Goal: Answer question/provide support: Share knowledge or assist other users

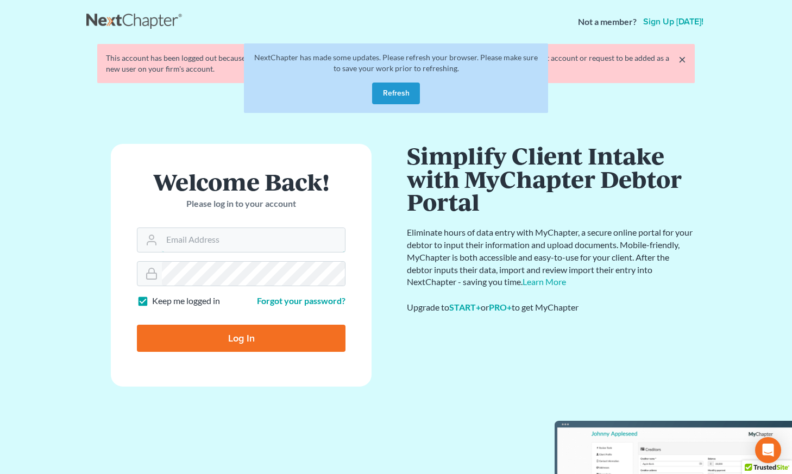
type input "[EMAIL_ADDRESS][DOMAIN_NAME]"
click at [397, 86] on button "Refresh" at bounding box center [396, 94] width 48 height 22
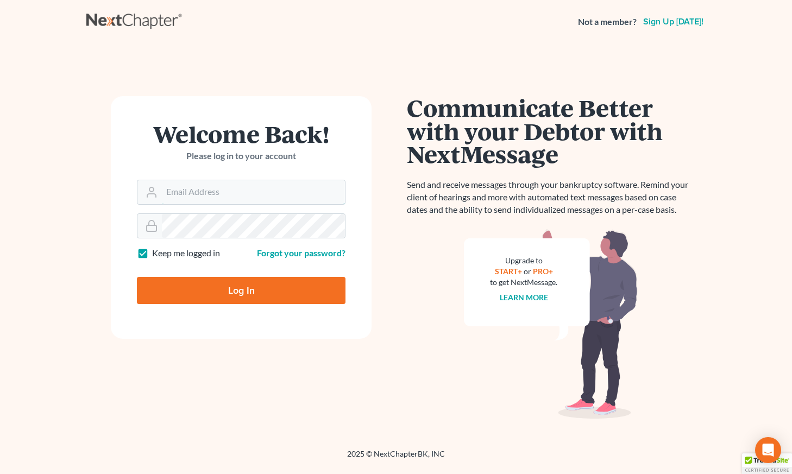
type input "[EMAIL_ADDRESS][DOMAIN_NAME]"
click at [245, 285] on input "Log In" at bounding box center [241, 290] width 209 height 27
type input "Thinking..."
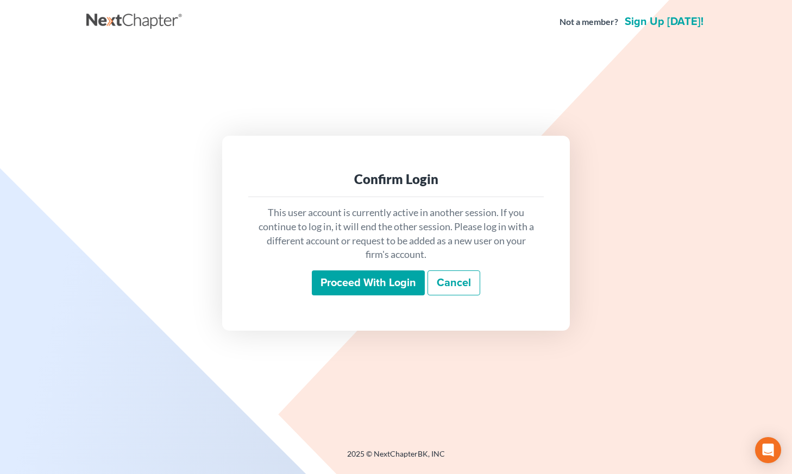
click at [409, 262] on div "This user account is currently active in another session. If you continue to lo…" at bounding box center [396, 250] width 296 height 107
click at [395, 292] on input "Proceed with login" at bounding box center [368, 283] width 113 height 25
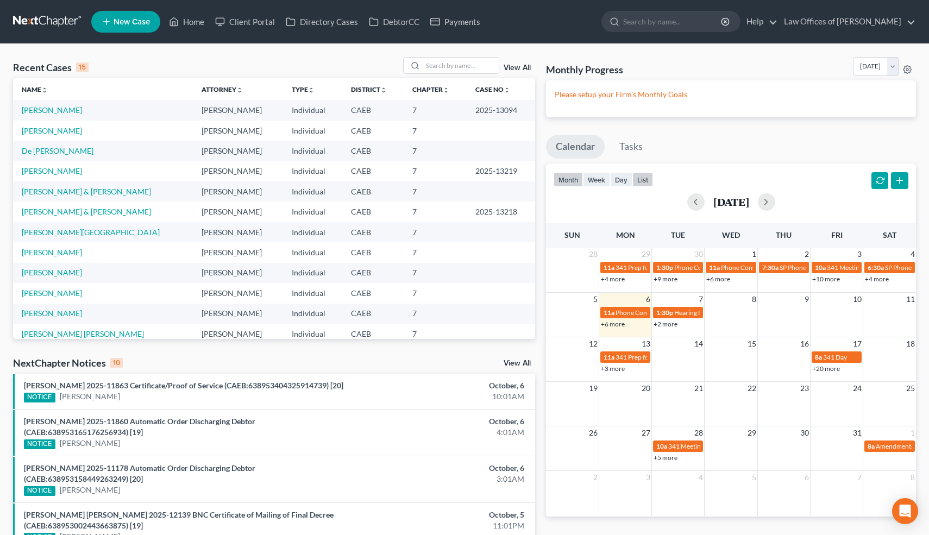
click at [641, 181] on button "list" at bounding box center [642, 179] width 21 height 15
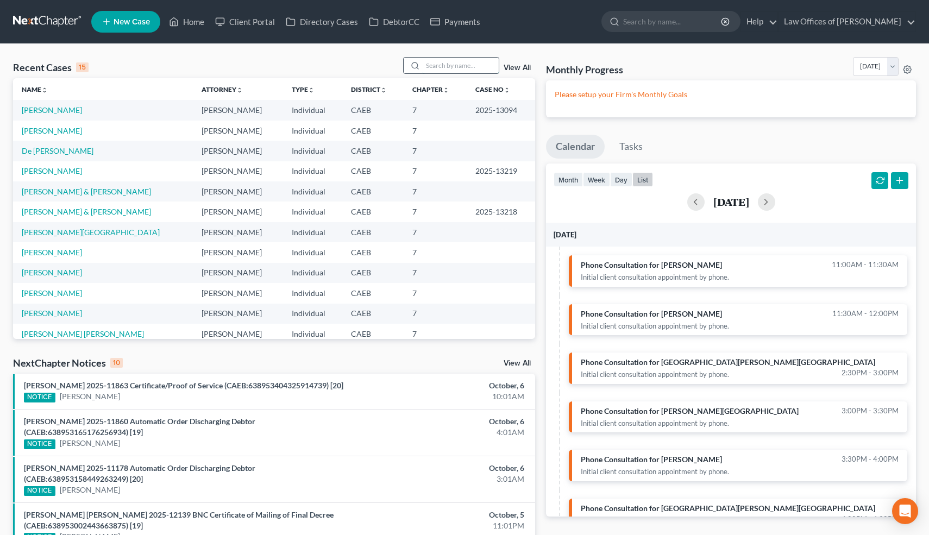
click at [466, 68] on input "search" at bounding box center [461, 66] width 76 height 16
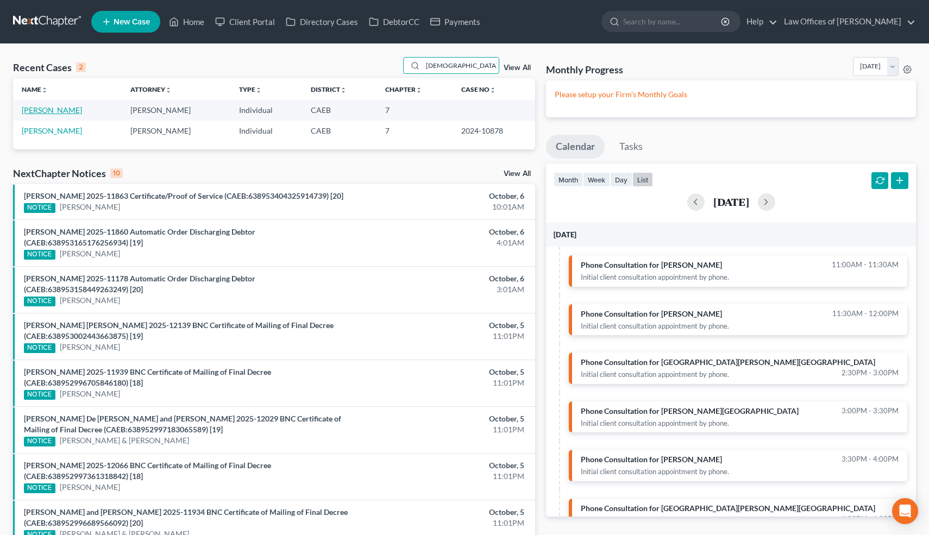
type input "cristo"
click at [65, 108] on link "[PERSON_NAME]" at bounding box center [52, 109] width 60 height 9
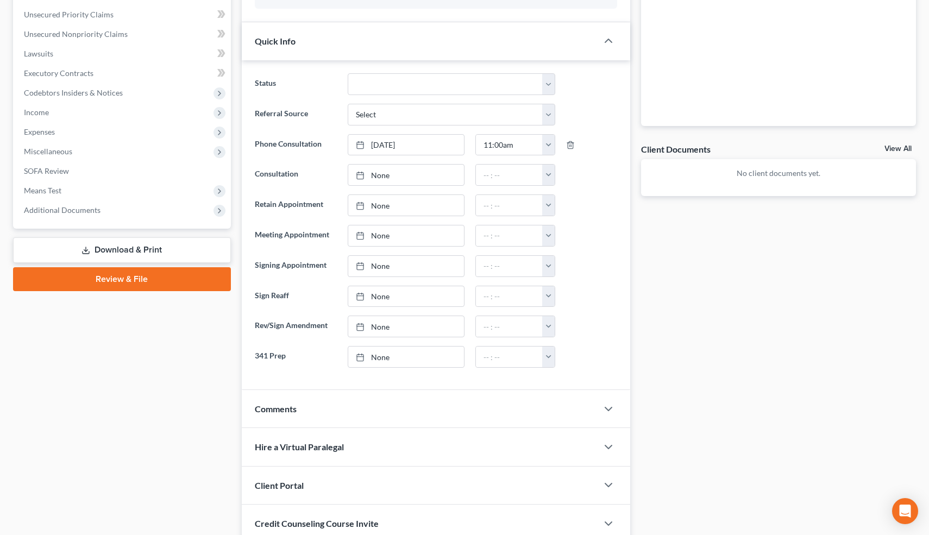
scroll to position [351, 0]
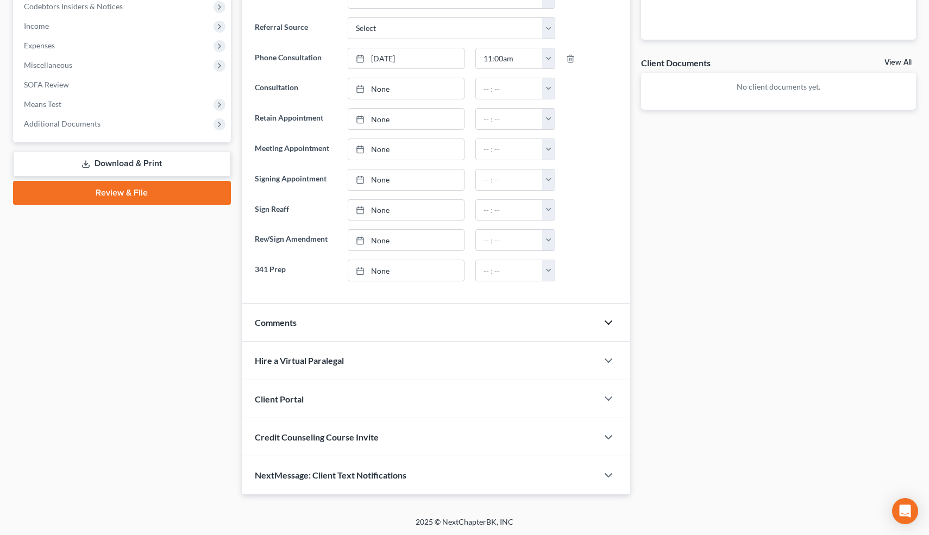
click at [611, 322] on icon "button" at bounding box center [608, 322] width 13 height 13
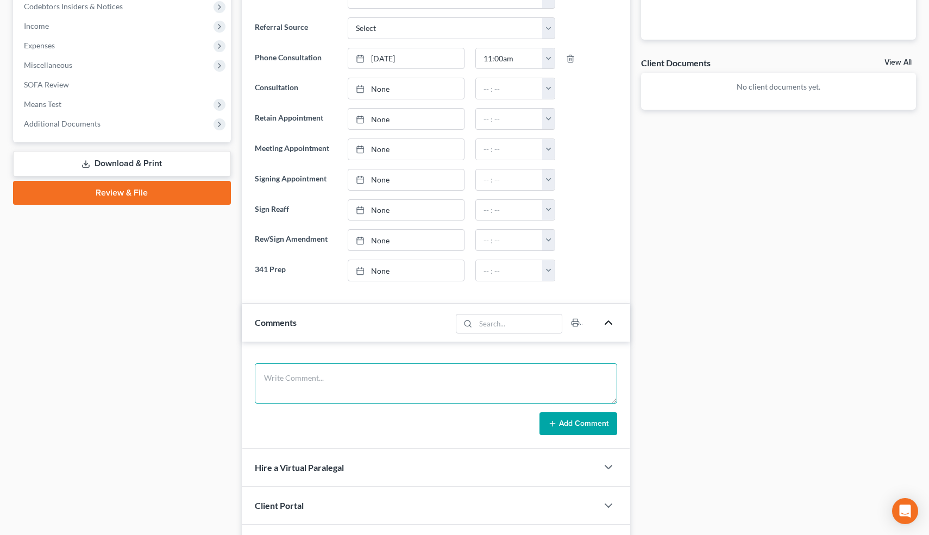
click at [432, 391] on textarea at bounding box center [436, 384] width 363 height 40
click at [264, 376] on textarea "SSDI," at bounding box center [436, 384] width 363 height 40
click at [331, 380] on textarea "Contractor, SSDI," at bounding box center [436, 384] width 363 height 40
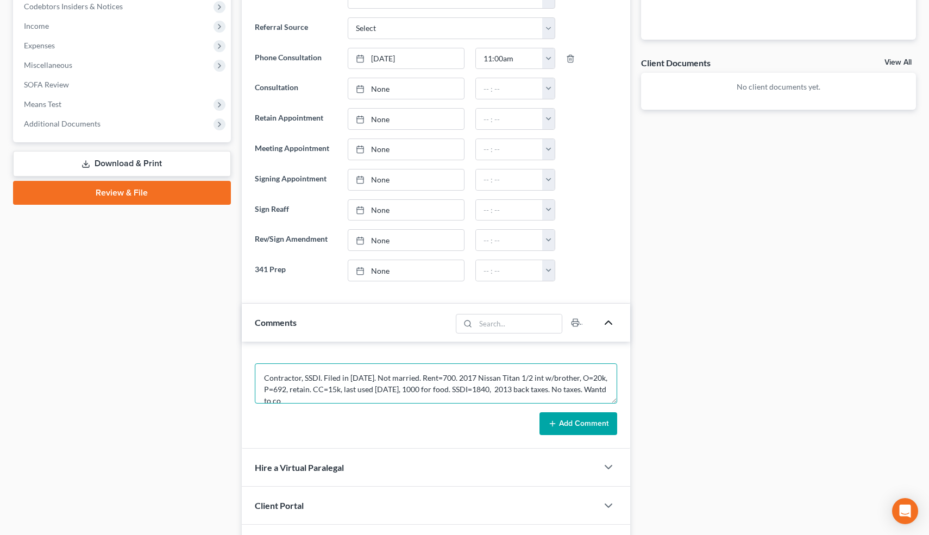
scroll to position [2, 0]
type textarea "Contractor, SSDI. Filed in 1992. Not married. Rent=700. 2017 Nissan Titan 1/2 i…"
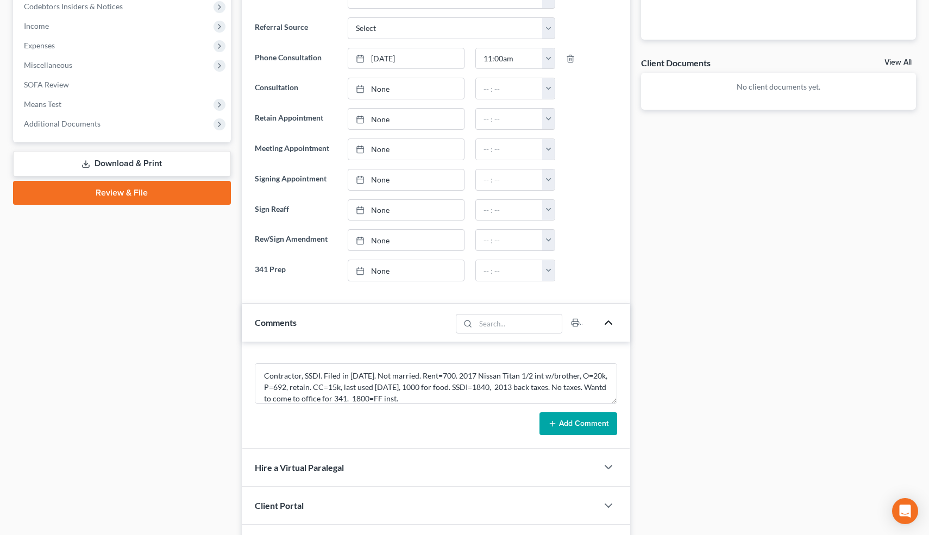
click at [580, 428] on button "Add Comment" at bounding box center [579, 423] width 78 height 23
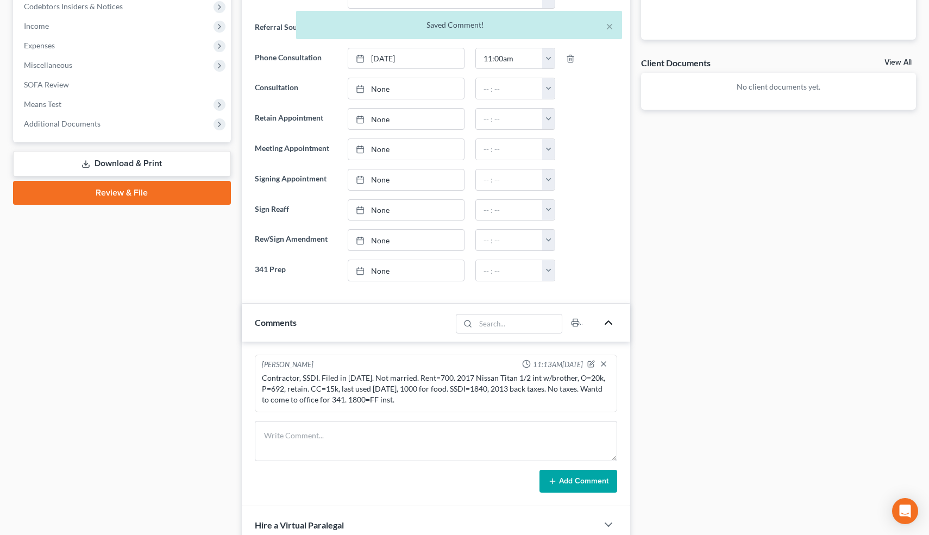
scroll to position [0, 0]
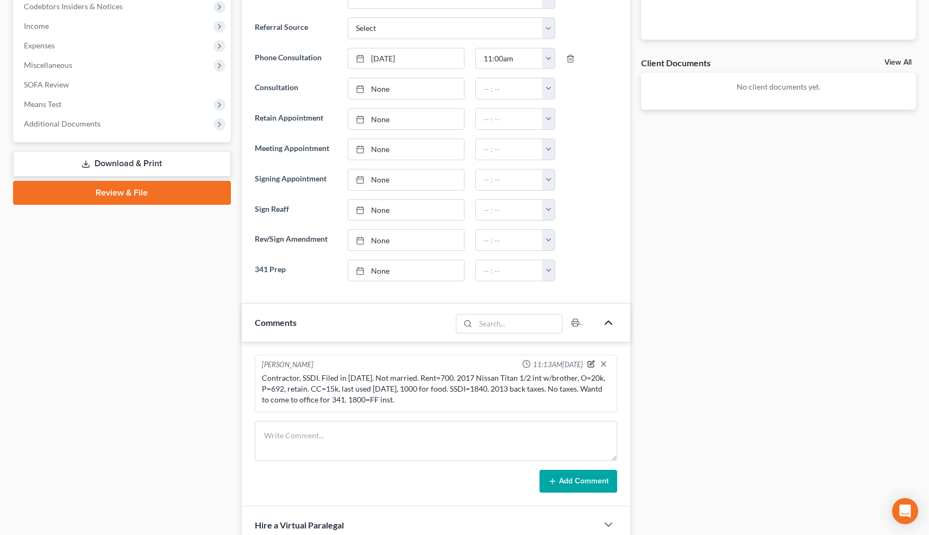
click at [592, 360] on icon "button" at bounding box center [591, 364] width 8 height 8
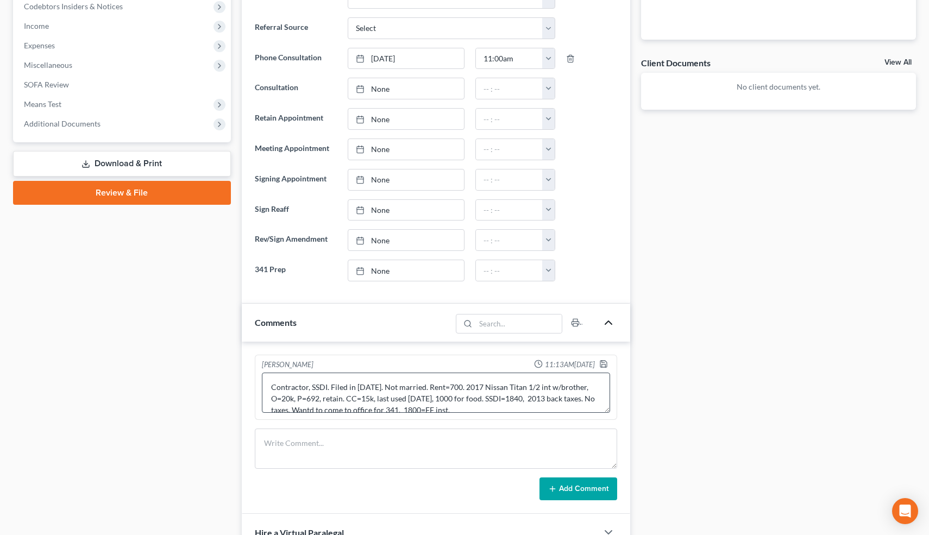
scroll to position [11, 0]
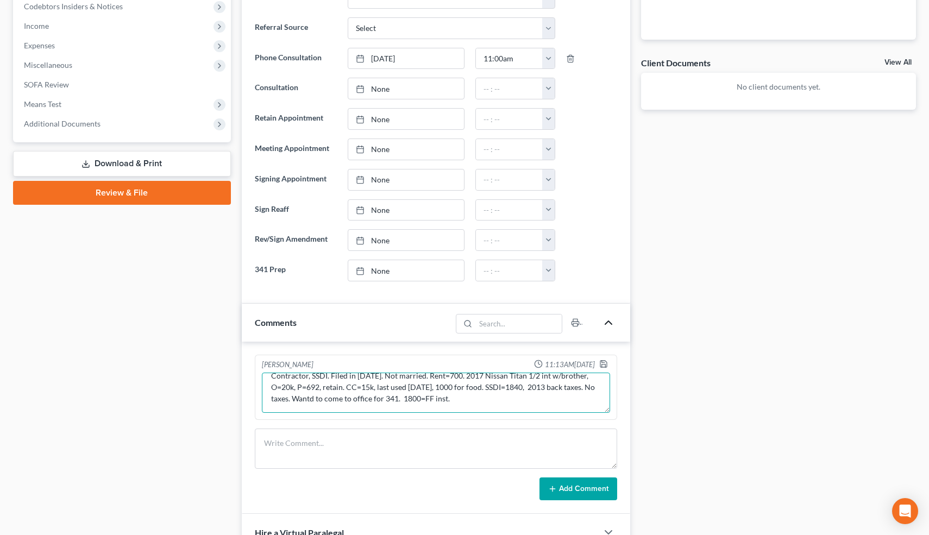
click at [473, 398] on textarea "Contractor, SSDI. Filed in 1992. Not married. Rent=700. 2017 Nissan Titan 1/2 i…" at bounding box center [436, 393] width 349 height 40
type textarea "Contractor, SSDI. Filed in 1992. Not married. Rent=700. 2017 Nissan Titan 1/2 i…"
click at [602, 361] on polyline "button" at bounding box center [603, 362] width 3 height 2
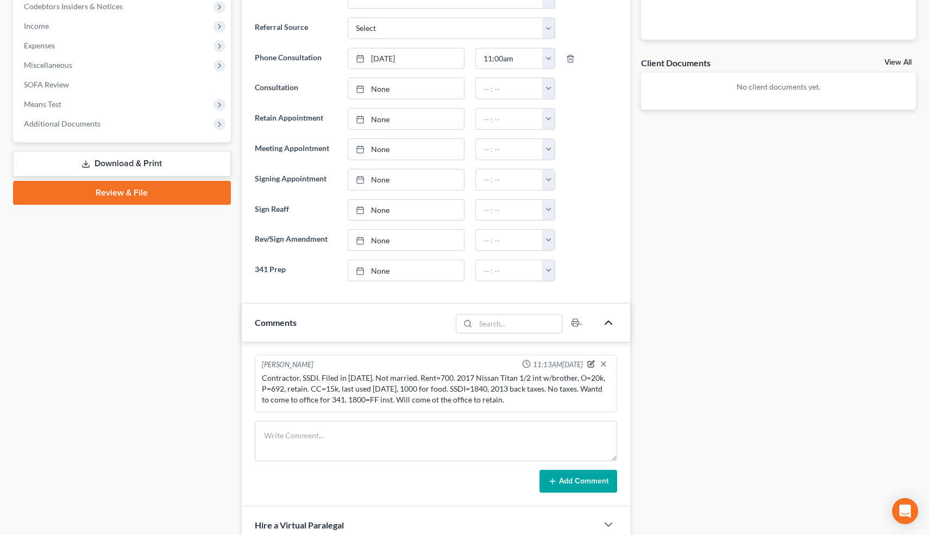
click at [593, 361] on icon "button" at bounding box center [591, 364] width 8 height 8
type textarea "Contractor, SSDI. Filed in 1992. Not married. Rent=700. 2017 Nissan Titan 1/2 i…"
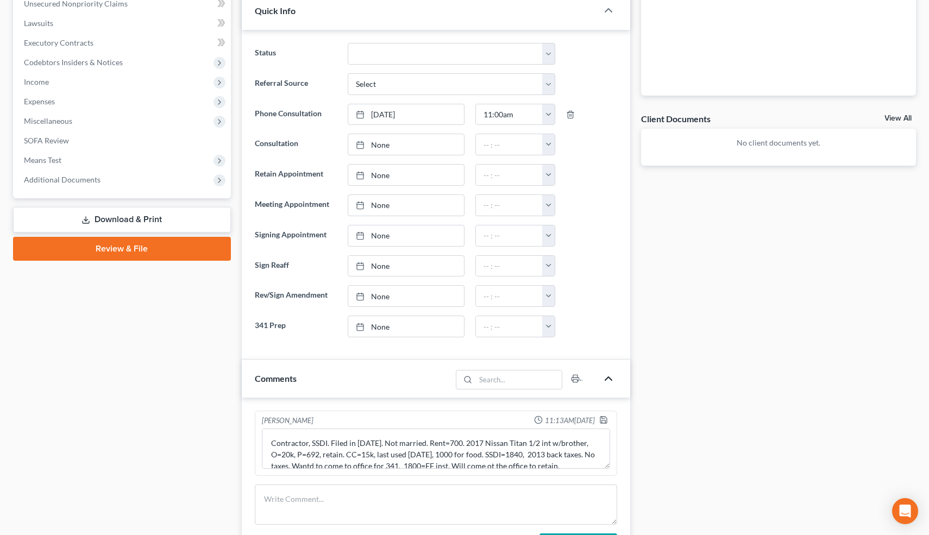
scroll to position [293, 0]
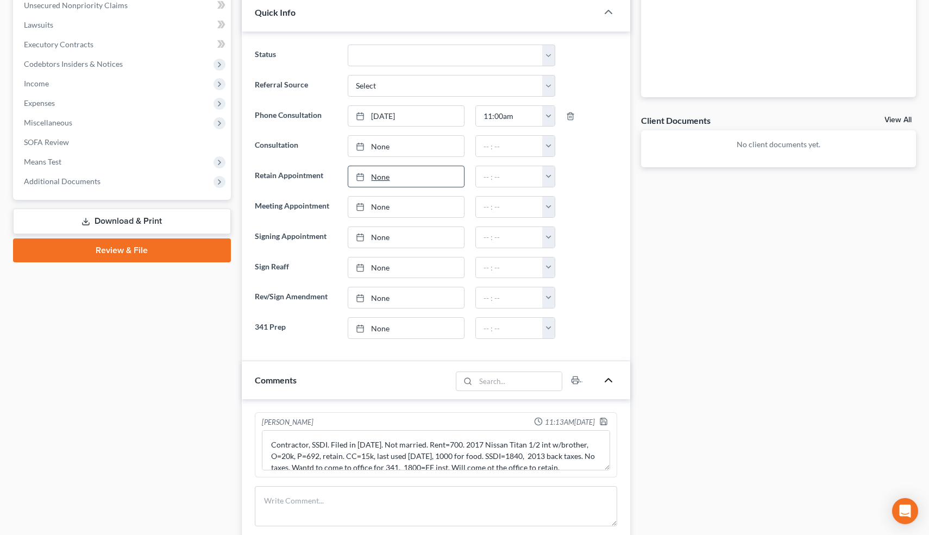
click at [375, 176] on link "None" at bounding box center [405, 176] width 115 height 21
type input "10/6/2025"
click at [552, 176] on button "button" at bounding box center [548, 176] width 12 height 21
click at [568, 254] on link "1:30pm" at bounding box center [572, 254] width 61 height 18
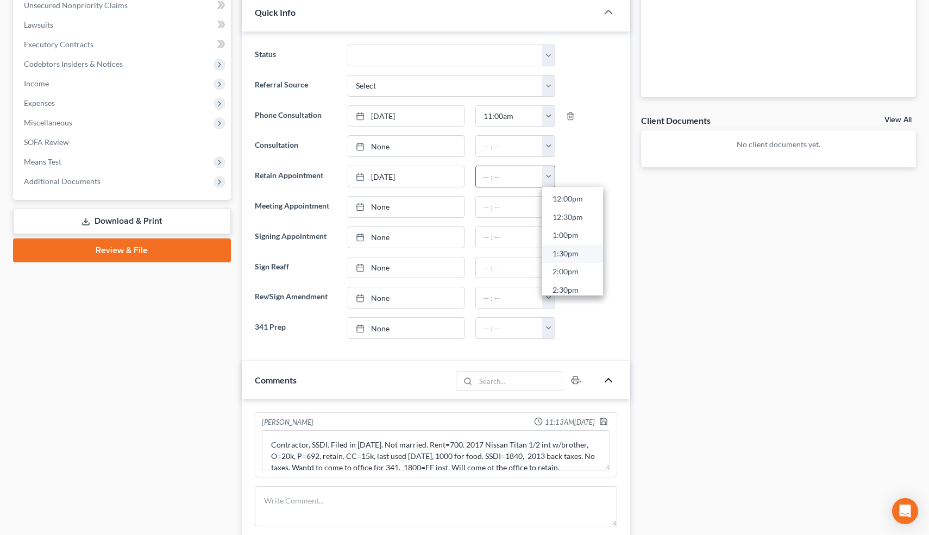
type input "1:30pm"
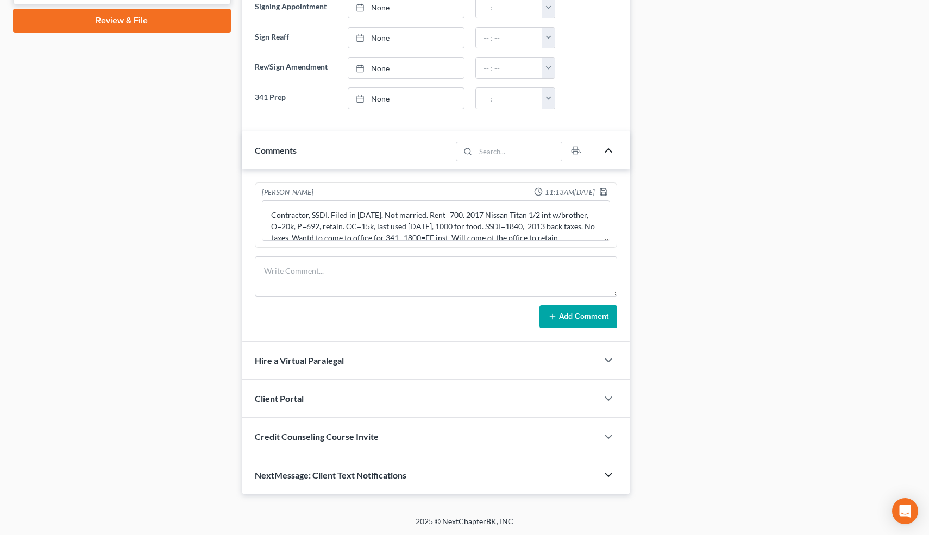
click at [608, 473] on icon "button" at bounding box center [608, 474] width 13 height 13
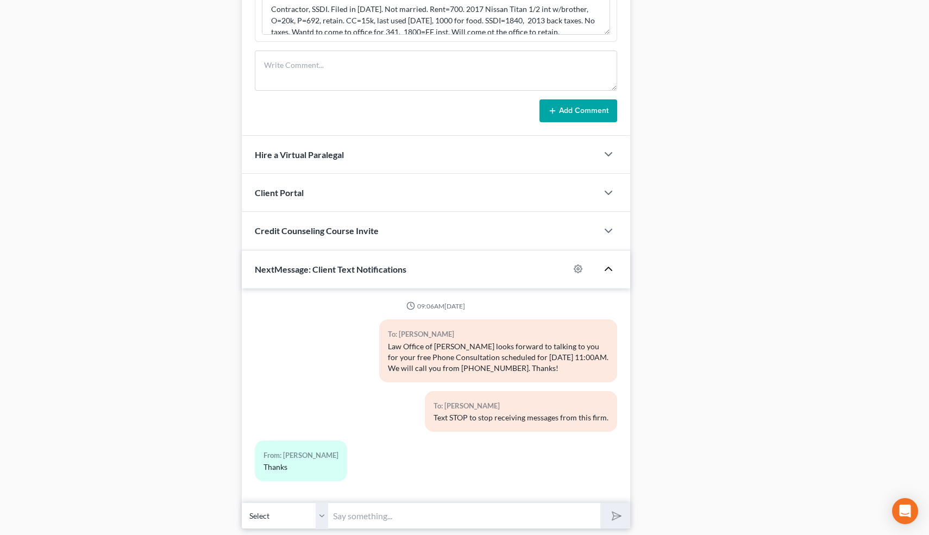
scroll to position [764, 0]
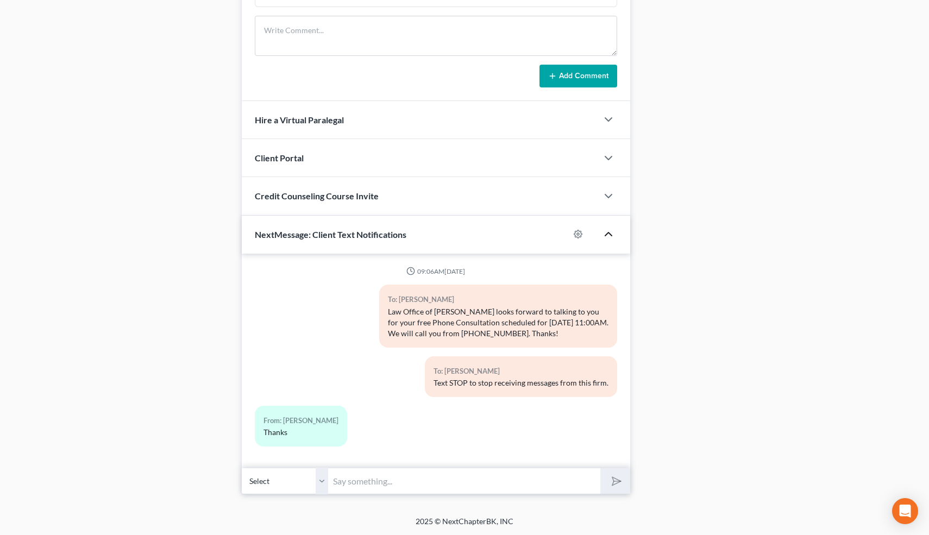
click at [392, 474] on input "text" at bounding box center [465, 481] width 272 height 27
type input "The address is 1331 L St., on the corner of 14th and L. The entrance is on 14th…"
click at [572, 474] on input "The address is 1331 L St., on the corner of 14th and L. The entrance is on 14th…" at bounding box center [465, 481] width 272 height 27
click at [584, 474] on input "The address is 1331 L St., on the corner of 14th and L. The entrance is on 14th…" at bounding box center [465, 481] width 272 height 27
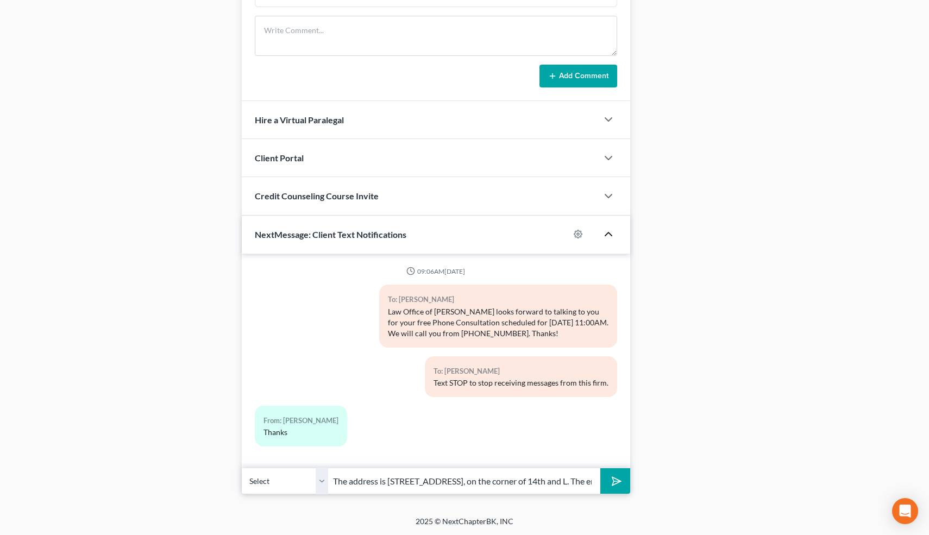
scroll to position [0, 95]
click at [616, 474] on line "submit" at bounding box center [617, 481] width 7 height 7
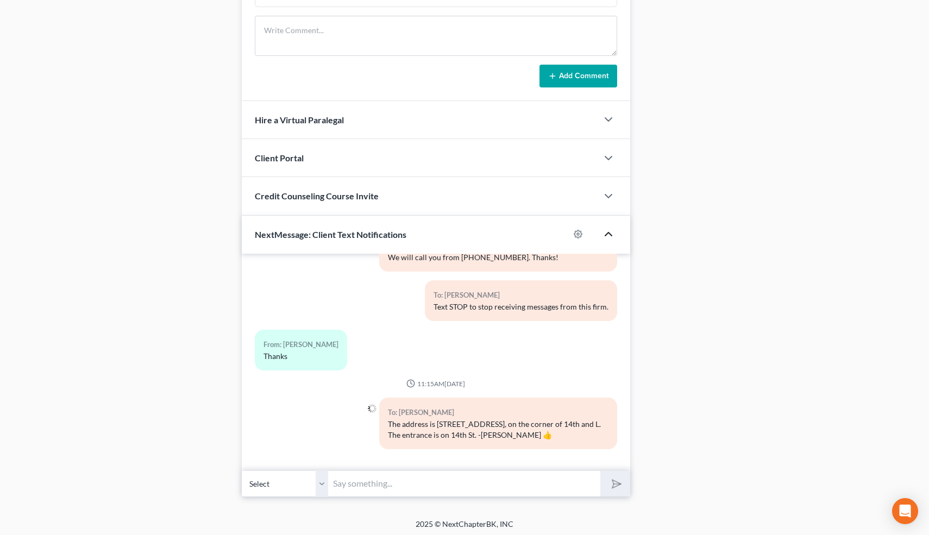
click at [474, 474] on input "text" at bounding box center [465, 484] width 272 height 27
type input "I have you down for 1:30-2:00."
click at [600, 471] on button "submit" at bounding box center [615, 484] width 30 height 26
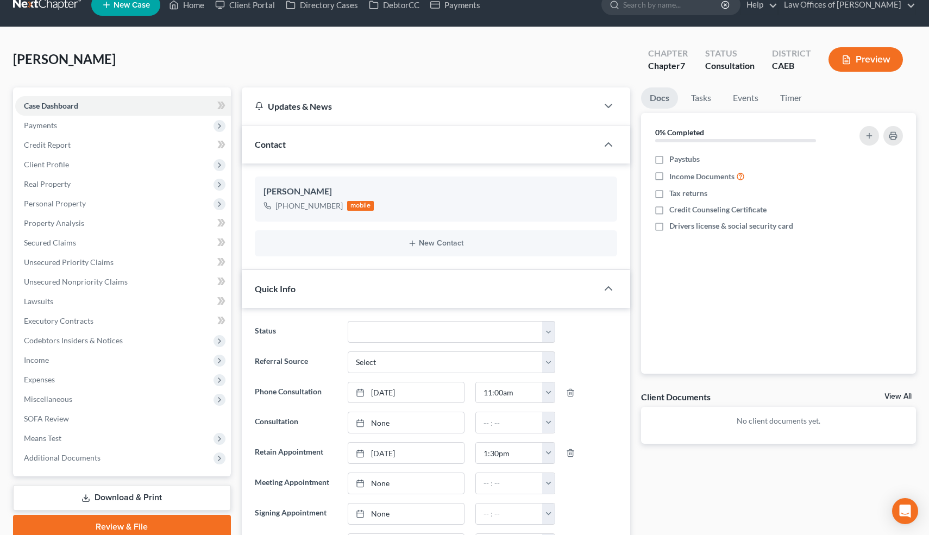
scroll to position [0, 0]
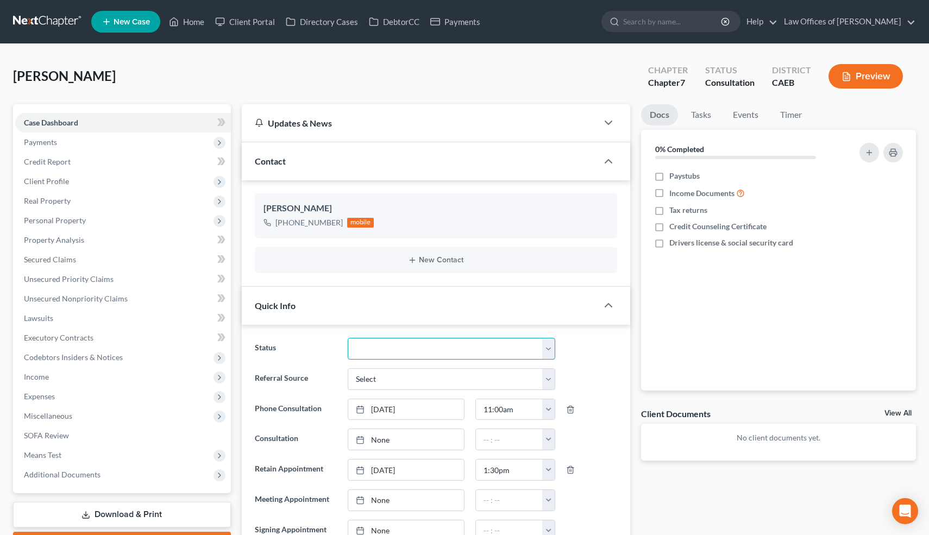
click at [402, 344] on select "Cancelled/Refund Closed Consultation Declined Discharged Filed Income Check In …" at bounding box center [451, 349] width 207 height 22
select select "14"
click at [348, 338] on select "Cancelled/Refund Closed Consultation Declined Discharged Filed Income Check In …" at bounding box center [451, 349] width 207 height 22
click at [186, 17] on link "Home" at bounding box center [187, 22] width 46 height 20
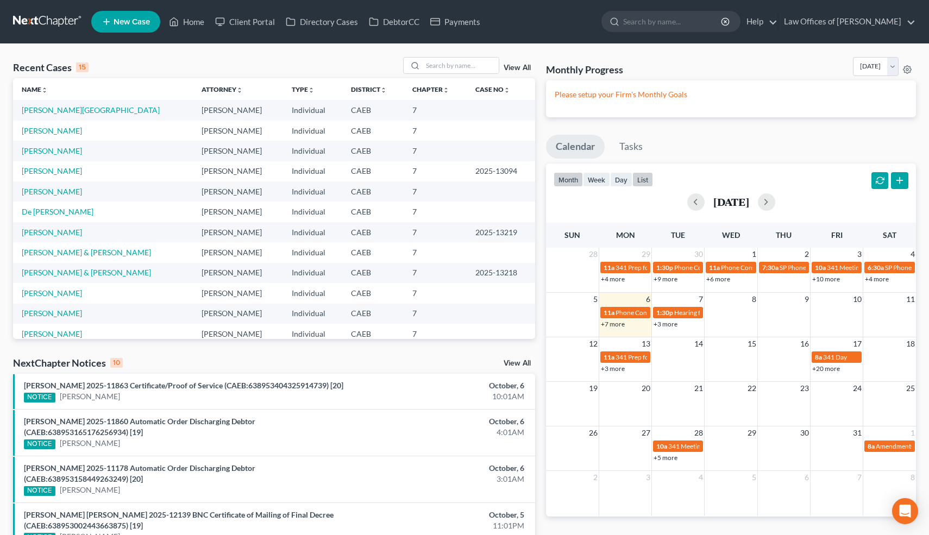
click at [647, 181] on button "list" at bounding box center [642, 179] width 21 height 15
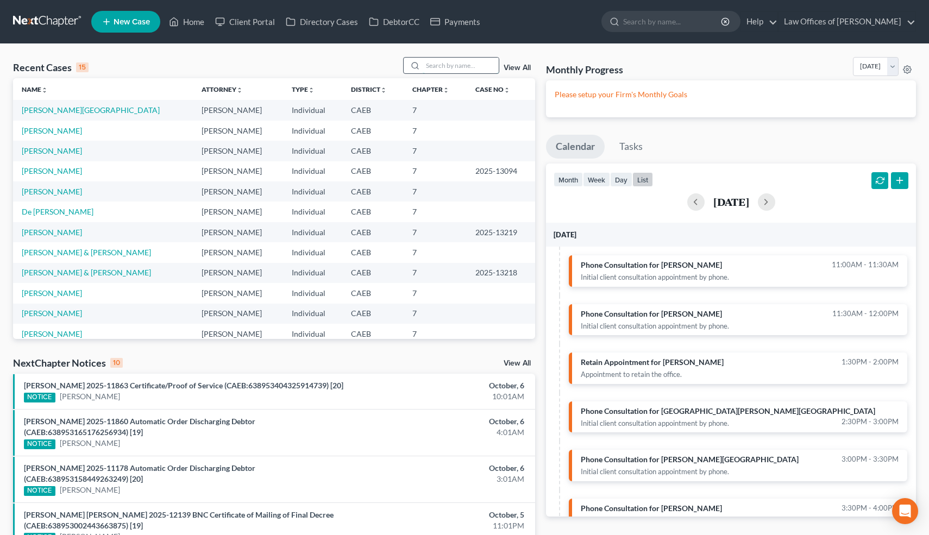
click at [446, 65] on input "search" at bounding box center [461, 66] width 76 height 16
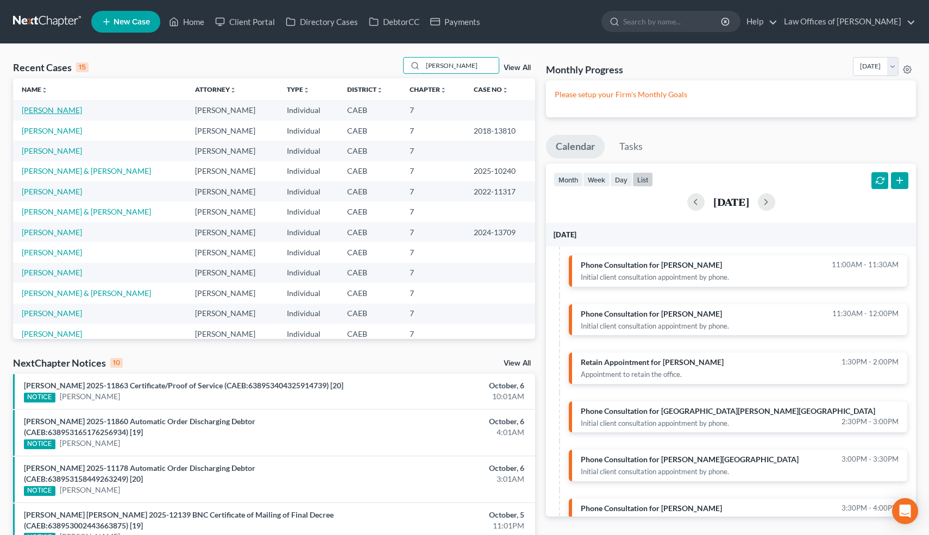
type input "richard"
click at [77, 109] on link "[PERSON_NAME]" at bounding box center [52, 109] width 60 height 9
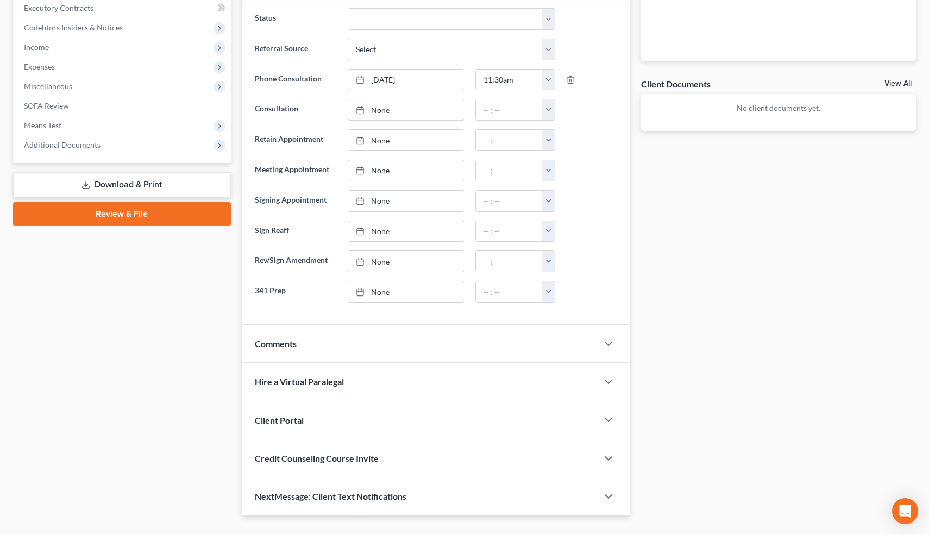
scroll to position [351, 0]
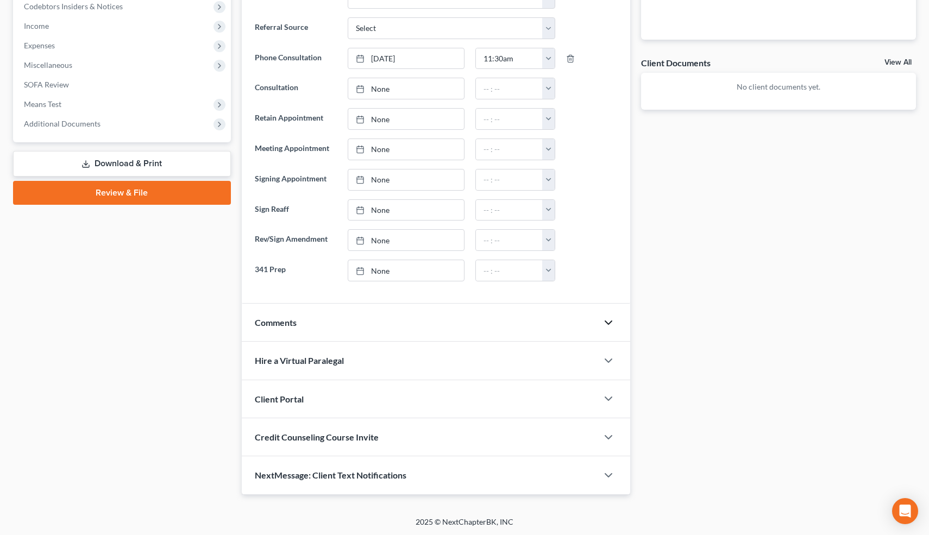
click at [607, 323] on icon "button" at bounding box center [608, 322] width 13 height 13
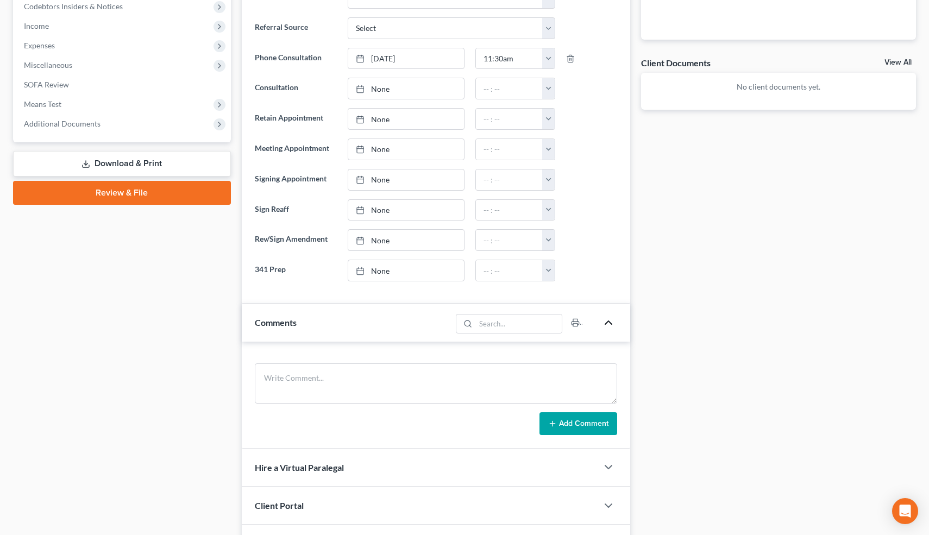
scroll to position [458, 0]
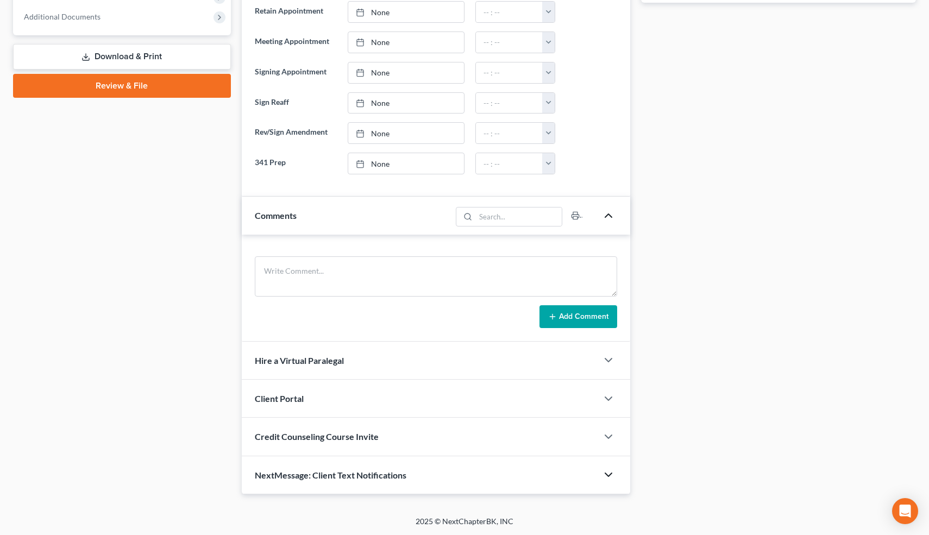
click at [609, 473] on icon "button" at bounding box center [608, 474] width 13 height 13
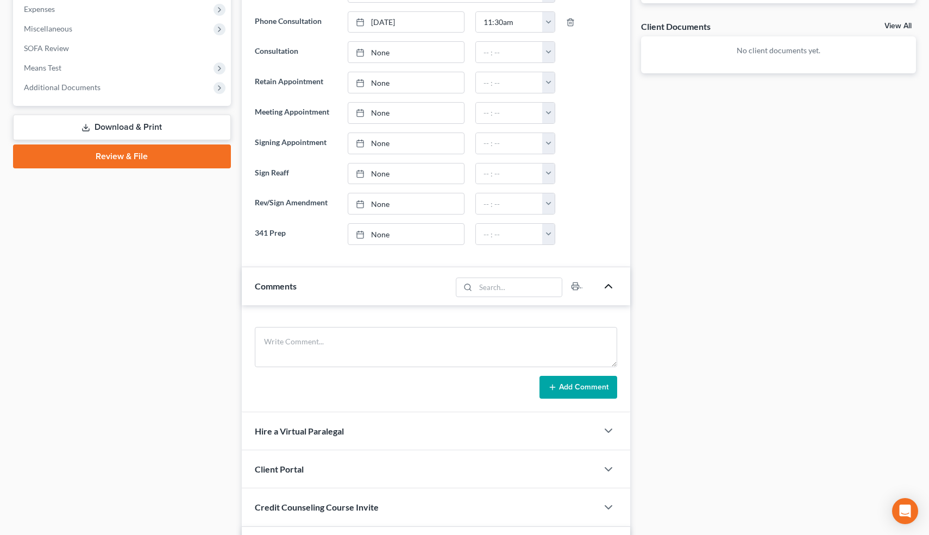
scroll to position [390, 0]
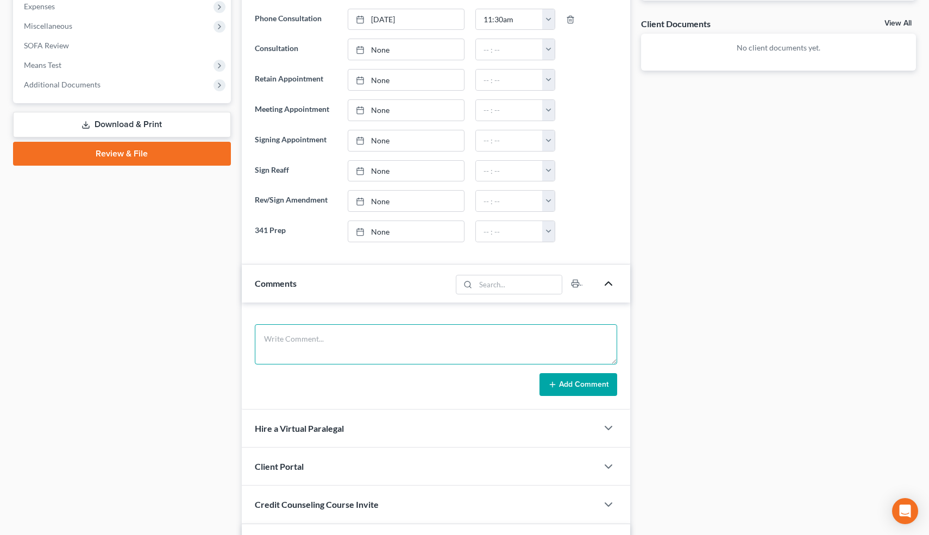
click at [381, 344] on textarea at bounding box center [436, 344] width 363 height 40
click at [536, 340] on textarea "Never filed. Married, Ind(M). Rent=1800. 2017 VW Passat O=, 2002 Dodge Dakoata …" at bounding box center [436, 344] width 363 height 40
click at [467, 339] on textarea "Never filed. Married, Ind(M). Rent=1800. 2017 VW Passat O=, 2002 Dodge Dakota P…" at bounding box center [436, 344] width 363 height 40
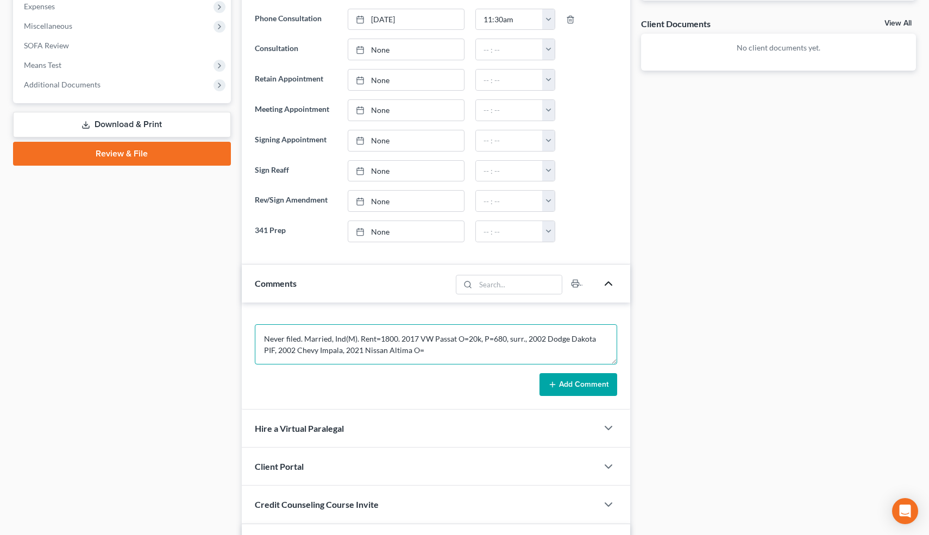
click at [328, 351] on textarea "Never filed. Married, Ind(M). Rent=1800. 2017 VW Passat O=20k, P=680, surr., 20…" at bounding box center [436, 344] width 363 height 40
click at [454, 354] on textarea "Never filed. Married, Ind(M). Rent=1800. 2017 VW Passat O=20k, P=680, surr., 20…" at bounding box center [436, 344] width 363 height 40
click at [365, 349] on textarea "Never filed. Married, Ind(M). Rent=1800. 2017 VW Passat O=20k, P=680, surr., 20…" at bounding box center [436, 344] width 363 height 40
click at [520, 355] on textarea "Never filed. Married, Ind(M). Rent=1800. 2017 VW Passat O=20k, P=680, surr., 20…" at bounding box center [436, 344] width 363 height 40
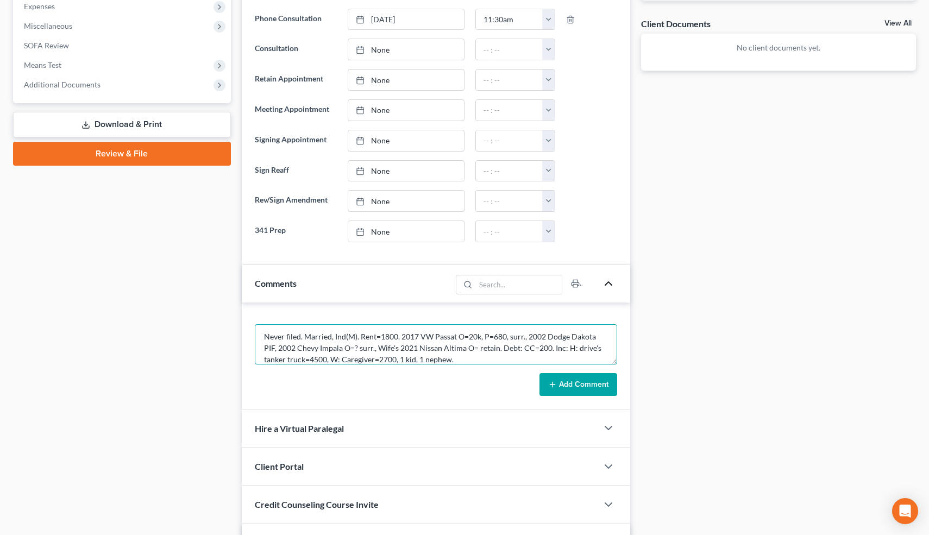
click at [534, 349] on textarea "Never filed. Married, Ind(M). Rent=1800. 2017 VW Passat O=20k, P=680, surr., 20…" at bounding box center [436, 344] width 363 height 40
type textarea "Never filed. Married, Ind(M). Rent=1800. 2017 VW Passat O=20k, P=680, surr., 20…"
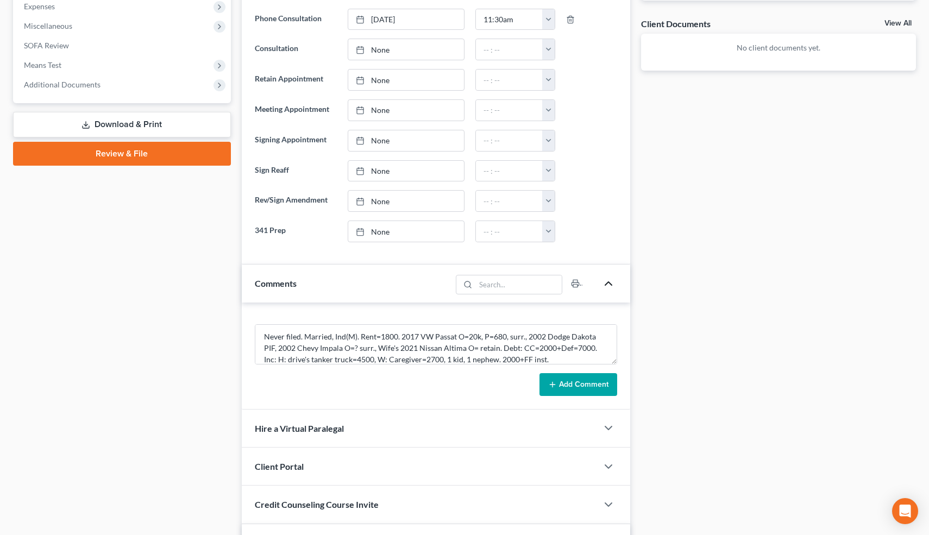
click at [593, 380] on button "Add Comment" at bounding box center [579, 384] width 78 height 23
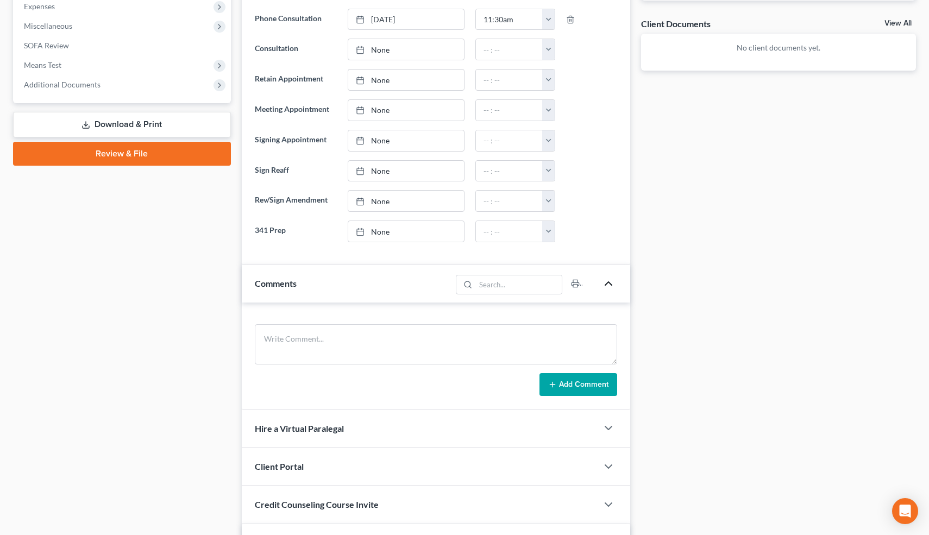
scroll to position [0, 0]
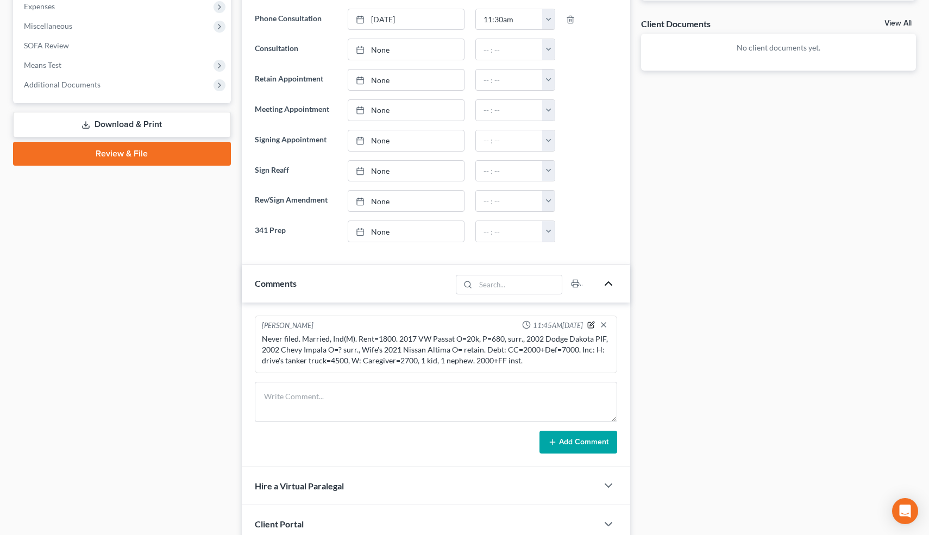
click at [593, 325] on icon "button" at bounding box center [591, 325] width 8 height 8
type textarea "Never filed. Married, Ind(M). Rent=1800. 2017 VW Passat O=20k, P=680, surr., 20…"
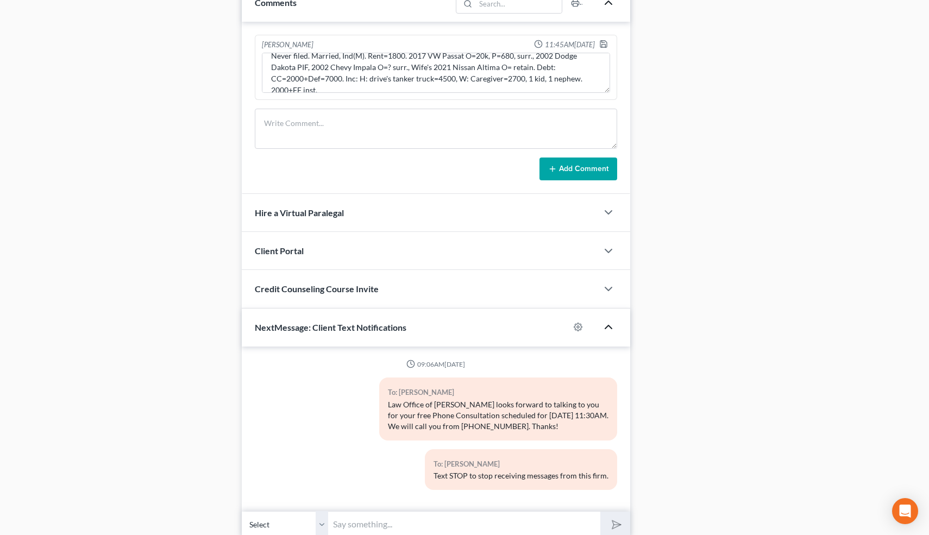
scroll to position [715, 0]
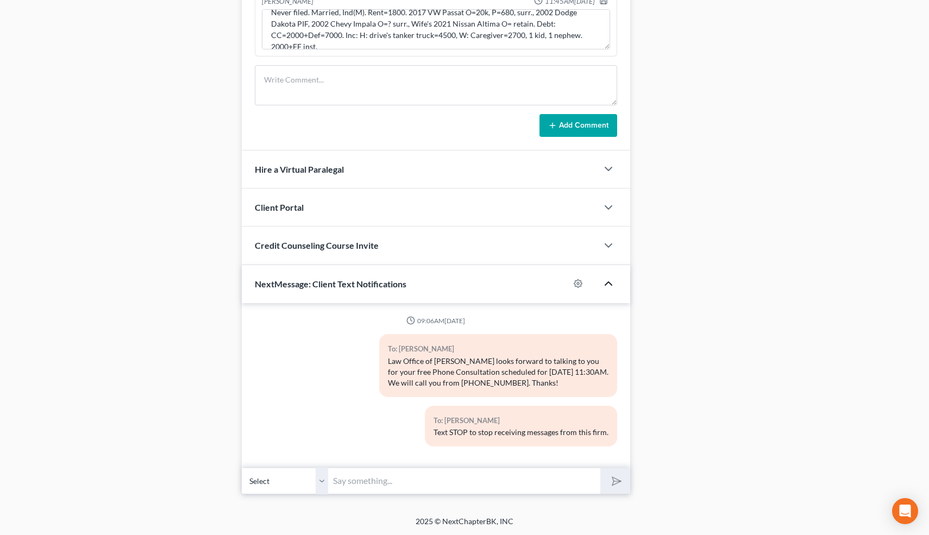
click at [381, 471] on input "text" at bounding box center [465, 481] width 272 height 27
type input "Nice talking to you! Like I said, just reply here if you have any questions or …"
click at [618, 474] on polygon "submit" at bounding box center [614, 481] width 13 height 13
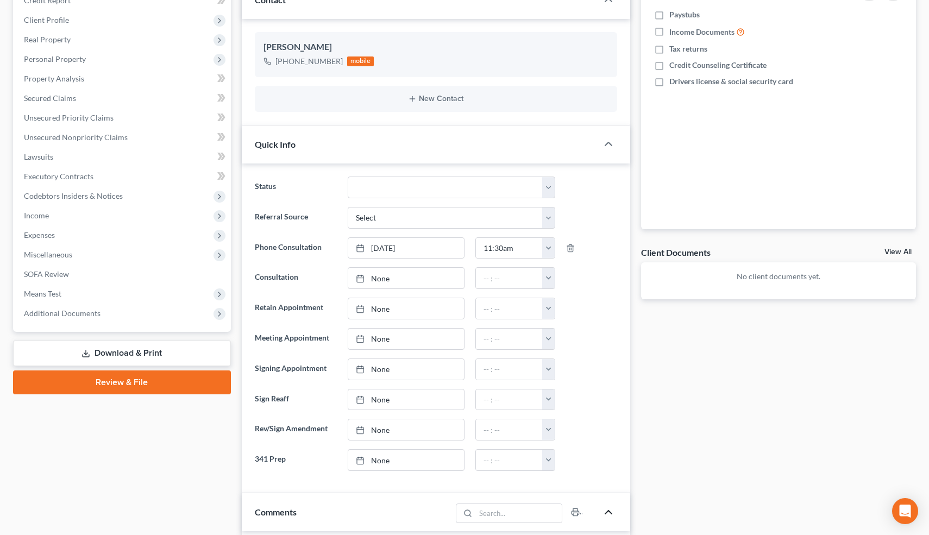
scroll to position [0, 0]
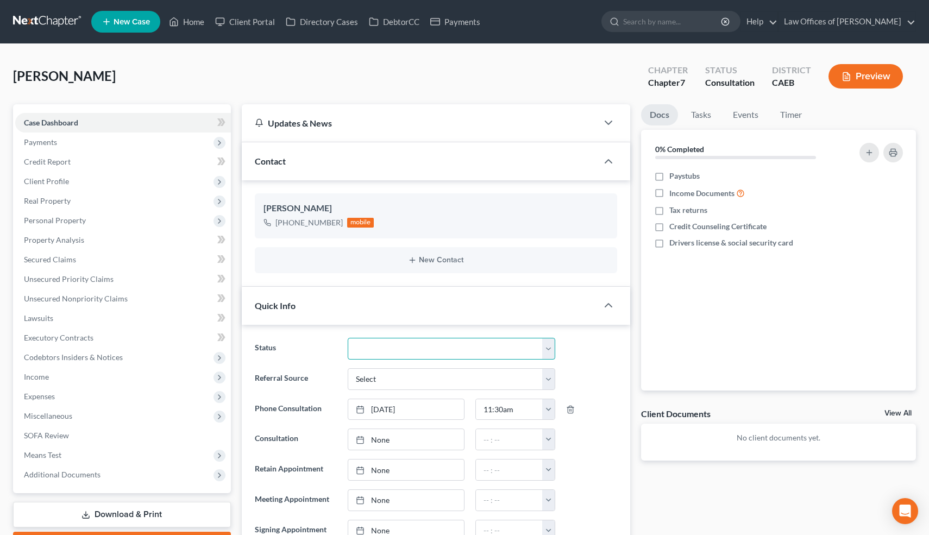
click at [448, 349] on select "Cancelled/Refund Closed Consultation Declined Discharged Filed Income Check In …" at bounding box center [451, 349] width 207 height 22
select select "10"
click at [348, 338] on select "Cancelled/Refund Closed Consultation Declined Discharged Filed Income Check In …" at bounding box center [451, 349] width 207 height 22
click at [194, 18] on link "Home" at bounding box center [187, 22] width 46 height 20
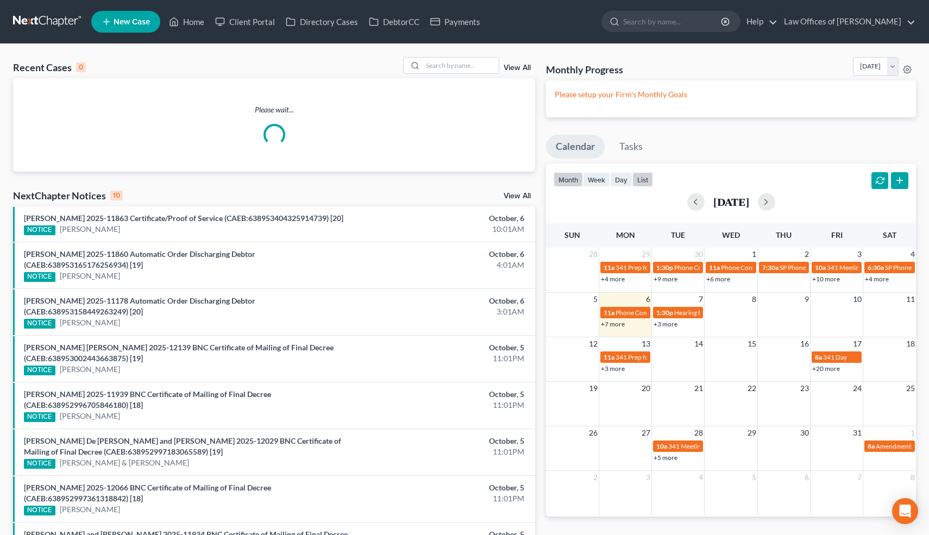
click at [644, 180] on button "list" at bounding box center [642, 179] width 21 height 15
